Goal: Information Seeking & Learning: Learn about a topic

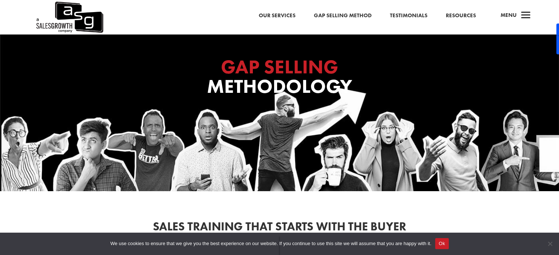
click at [419, 248] on button "Ok" at bounding box center [442, 243] width 14 height 11
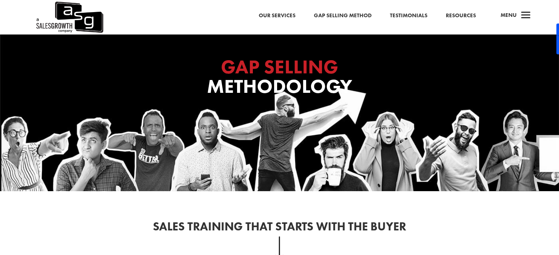
click at [419, 15] on span "a" at bounding box center [525, 15] width 15 height 15
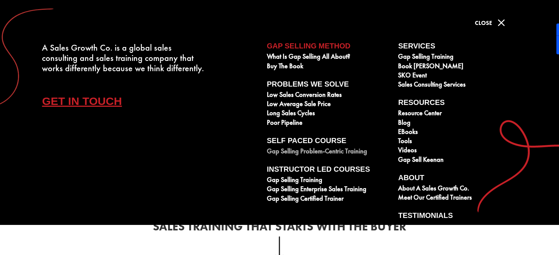
click at [284, 153] on link "Gap Selling Problem-Centric Training" at bounding box center [328, 152] width 123 height 9
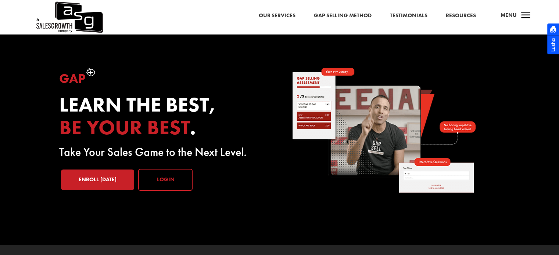
click at [166, 179] on link "Login" at bounding box center [165, 180] width 54 height 22
click at [276, 16] on link "Our Services" at bounding box center [277, 16] width 37 height 10
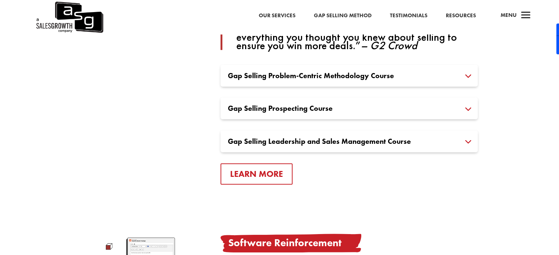
scroll to position [594, 0]
click at [267, 116] on div "Gap Selling Prospecting Course Gap Selling Prospecting Course is a continuation…" at bounding box center [348, 108] width 257 height 22
click at [323, 101] on div "Gap Selling Prospecting Course Gap Selling Prospecting Course is a continuation…" at bounding box center [348, 108] width 257 height 22
click at [468, 110] on h3 "Gap Selling Prospecting Course" at bounding box center [349, 107] width 242 height 7
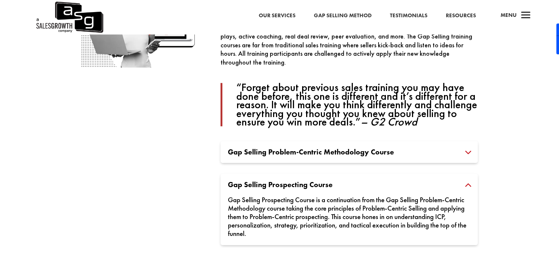
scroll to position [500, 0]
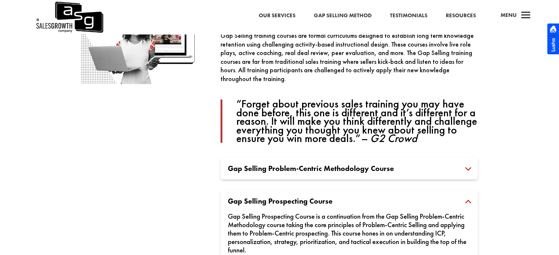
click at [524, 15] on span "a" at bounding box center [525, 15] width 15 height 15
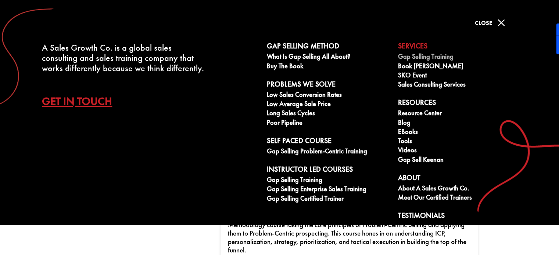
click at [437, 57] on link "Gap Selling Training" at bounding box center [459, 57] width 123 height 9
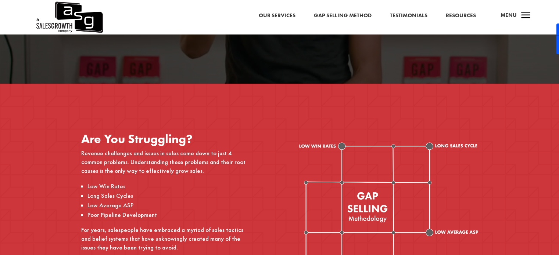
scroll to position [140, 0]
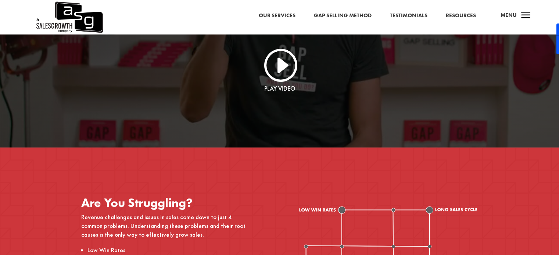
click at [271, 19] on link "Our Services" at bounding box center [277, 16] width 37 height 10
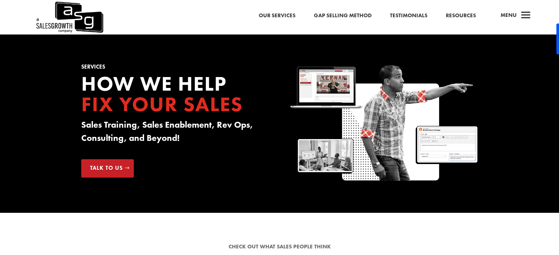
click at [522, 19] on span "a" at bounding box center [525, 15] width 15 height 15
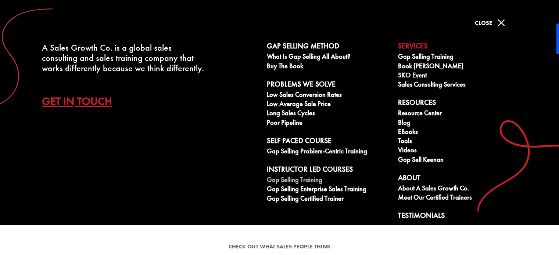
click at [304, 177] on link "Gap Selling Training" at bounding box center [328, 180] width 123 height 9
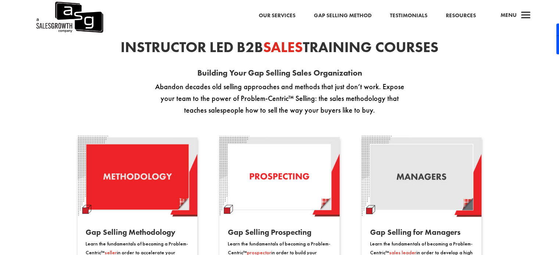
scroll to position [552, 0]
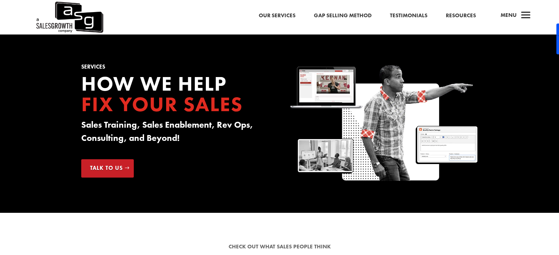
click at [527, 20] on span "a" at bounding box center [525, 15] width 15 height 15
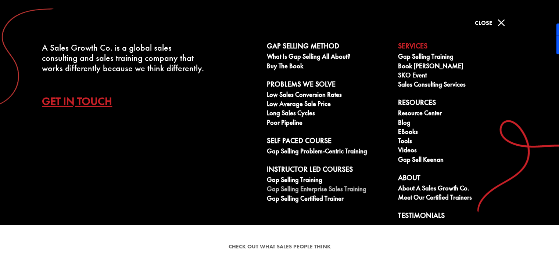
click at [310, 192] on link "Gap Selling Enterprise Sales Training" at bounding box center [328, 190] width 123 height 9
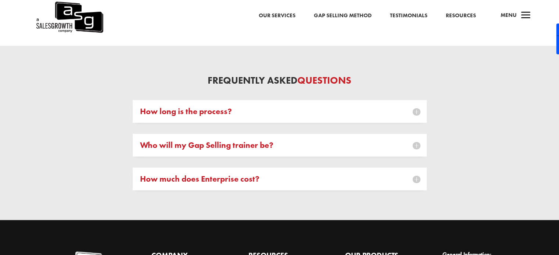
scroll to position [2128, 0]
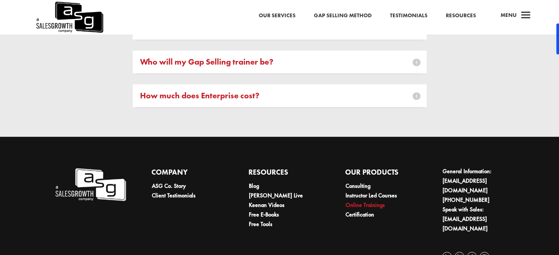
click at [372, 201] on link "Online Trainings" at bounding box center [364, 205] width 39 height 8
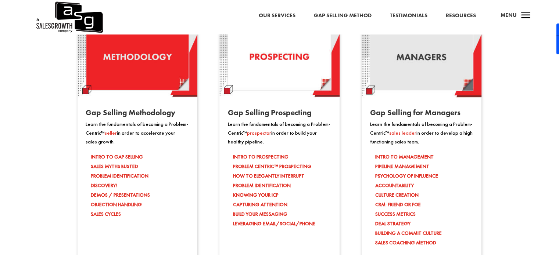
scroll to position [647, 0]
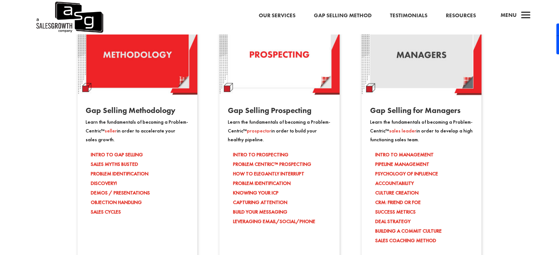
click at [136, 72] on img at bounding box center [138, 55] width 120 height 82
click at [127, 155] on li "INTRO TO GAP SELLING" at bounding box center [140, 155] width 98 height 10
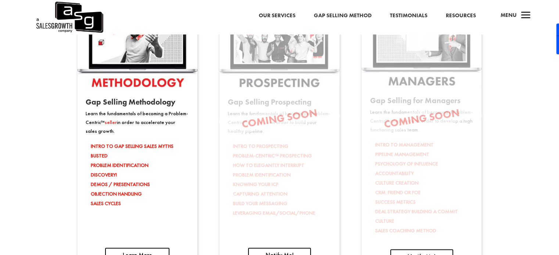
scroll to position [1147, 0]
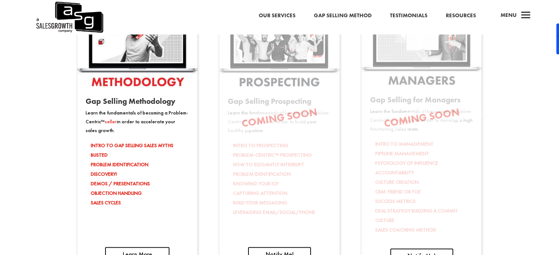
click at [120, 152] on li "INTRO TO GAP SELLING SALES MYTHS BUSTED" at bounding box center [140, 150] width 98 height 19
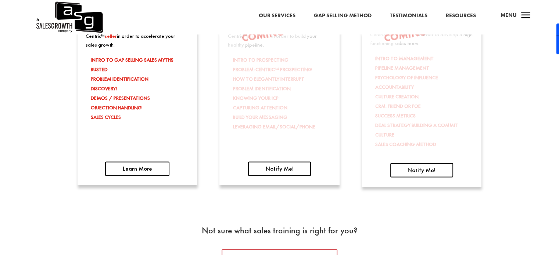
scroll to position [1233, 0]
click at [126, 175] on link "Learn More" at bounding box center [137, 168] width 64 height 14
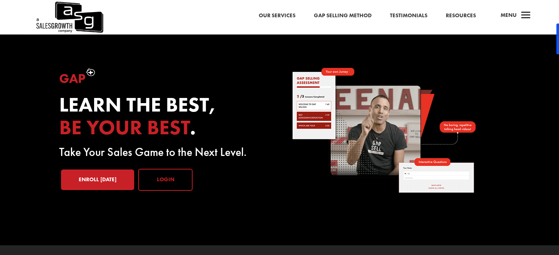
click at [171, 180] on link "Login" at bounding box center [165, 180] width 54 height 22
